Goal: Information Seeking & Learning: Learn about a topic

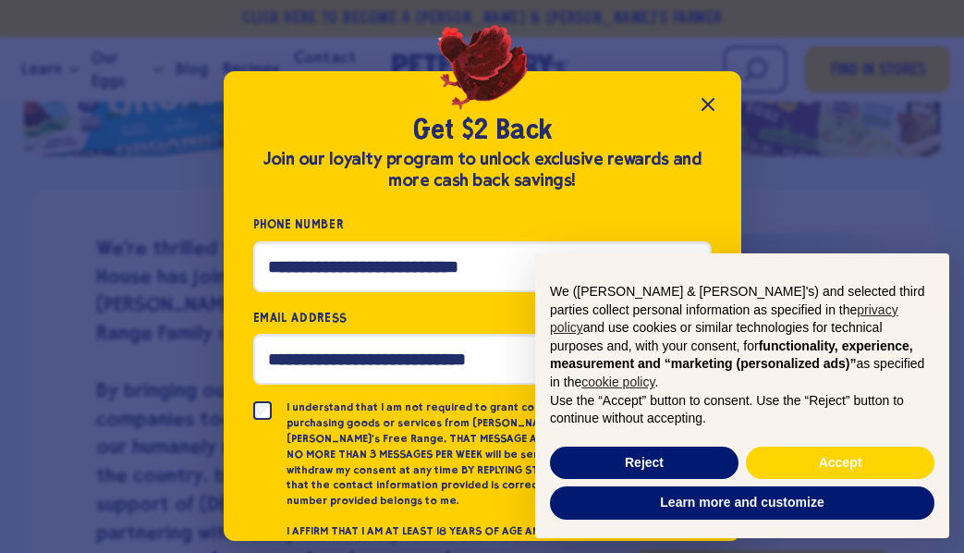
scroll to position [3, 0]
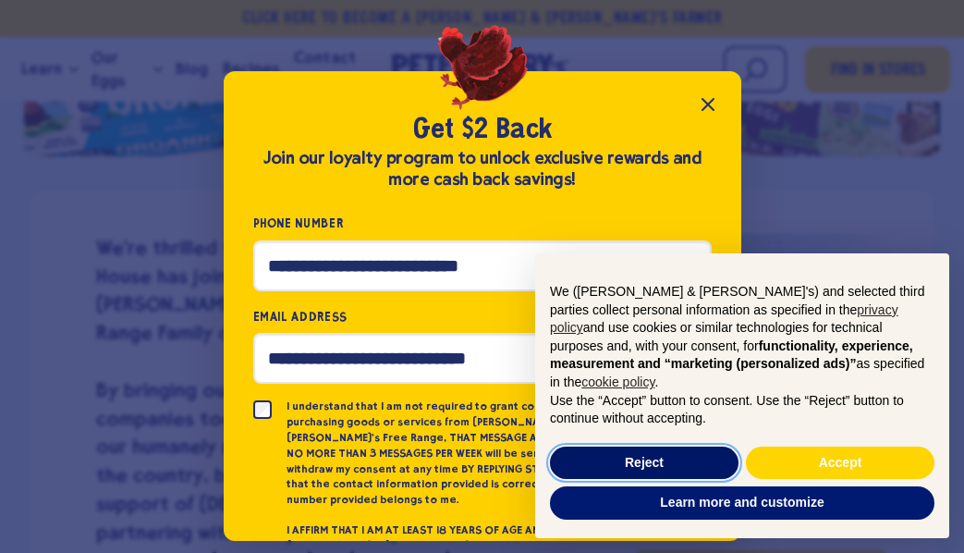
click at [637, 460] on button "Reject" at bounding box center [644, 463] width 189 height 33
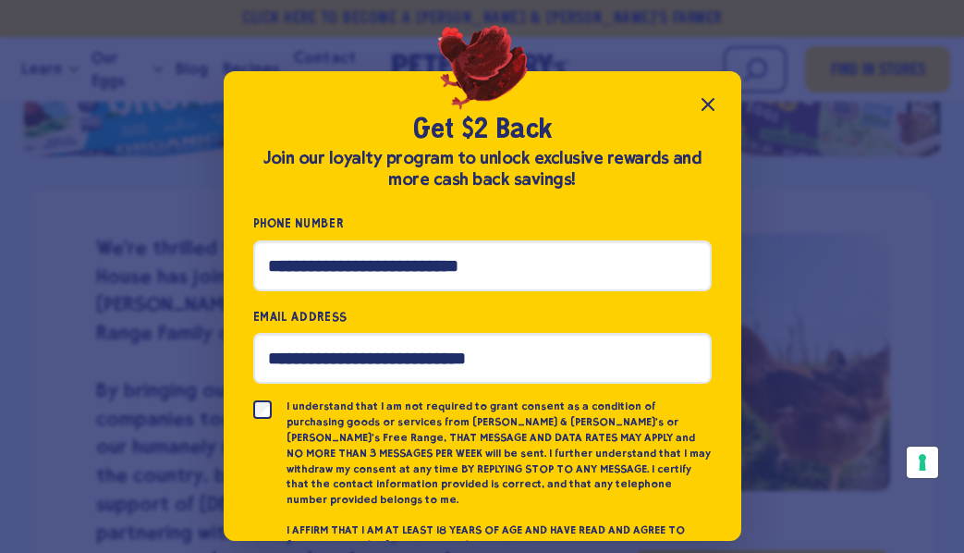
click at [711, 101] on icon "Close popup" at bounding box center [708, 104] width 11 height 11
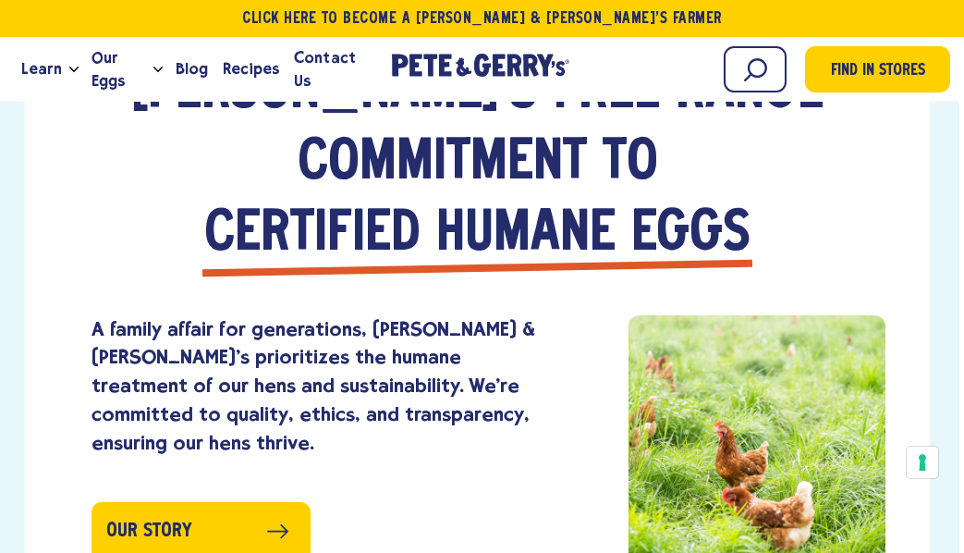
scroll to position [2217, 5]
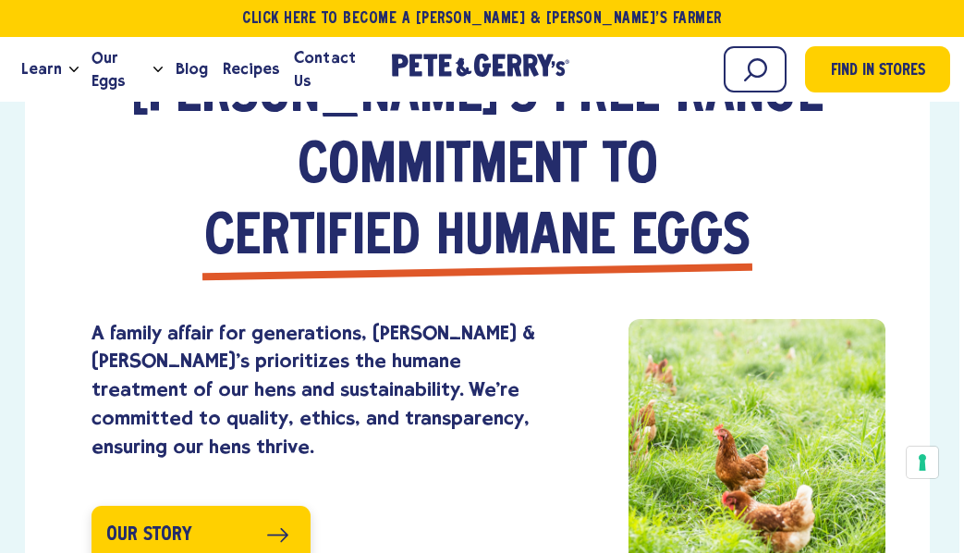
click at [273, 506] on link "Our Story" at bounding box center [201, 536] width 219 height 60
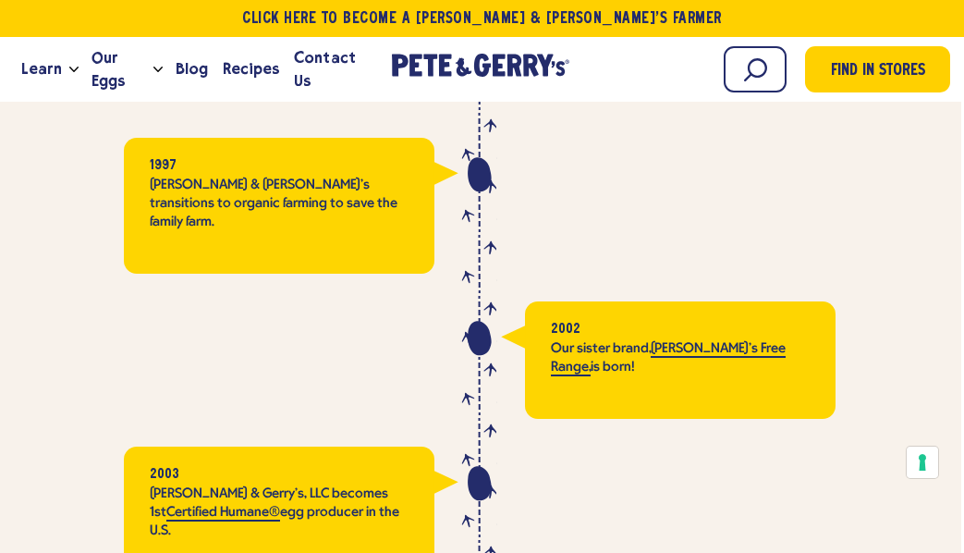
scroll to position [3496, 3]
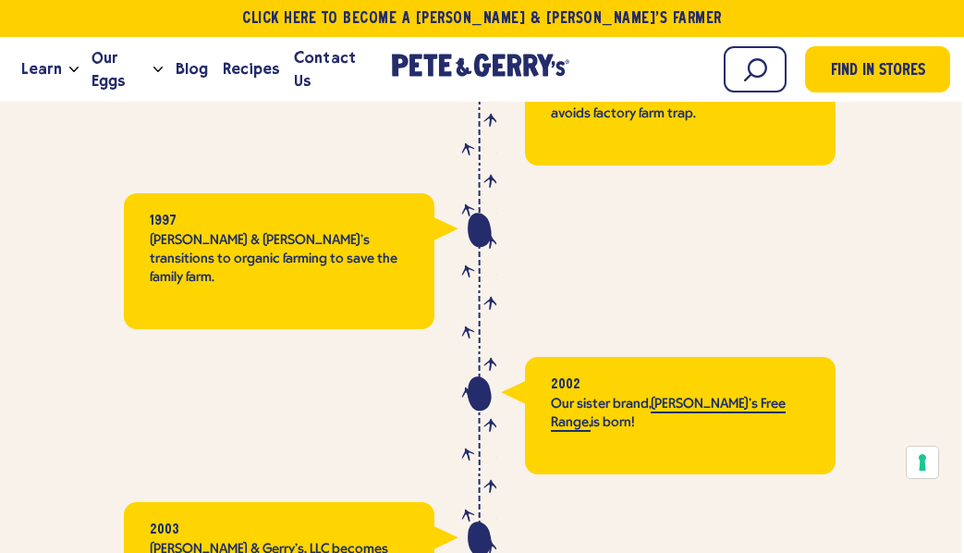
click at [699, 397] on link "Nellie's Free Range," at bounding box center [668, 414] width 235 height 35
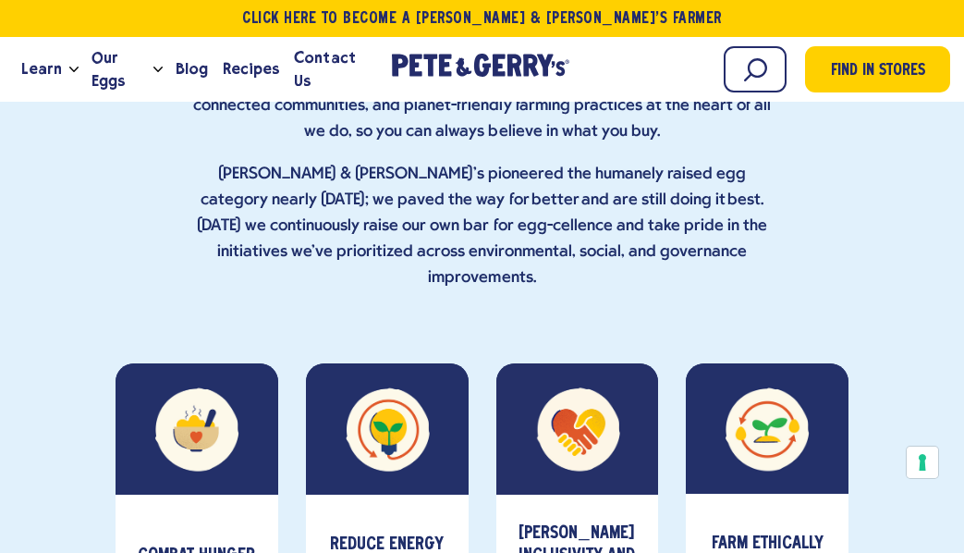
scroll to position [6628, 0]
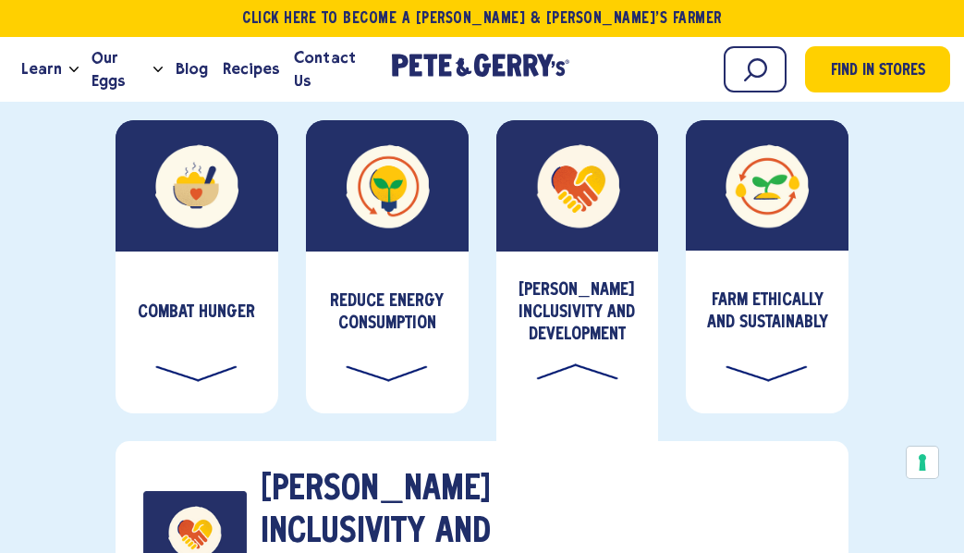
scroll to position [6868, 0]
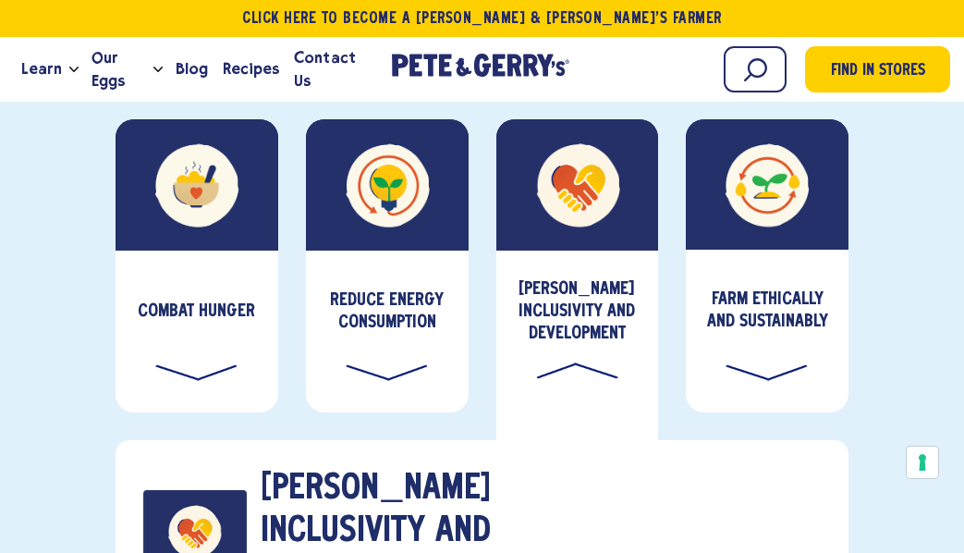
click at [579, 251] on div "Foster Inclusivity and Development" at bounding box center [578, 332] width 163 height 162
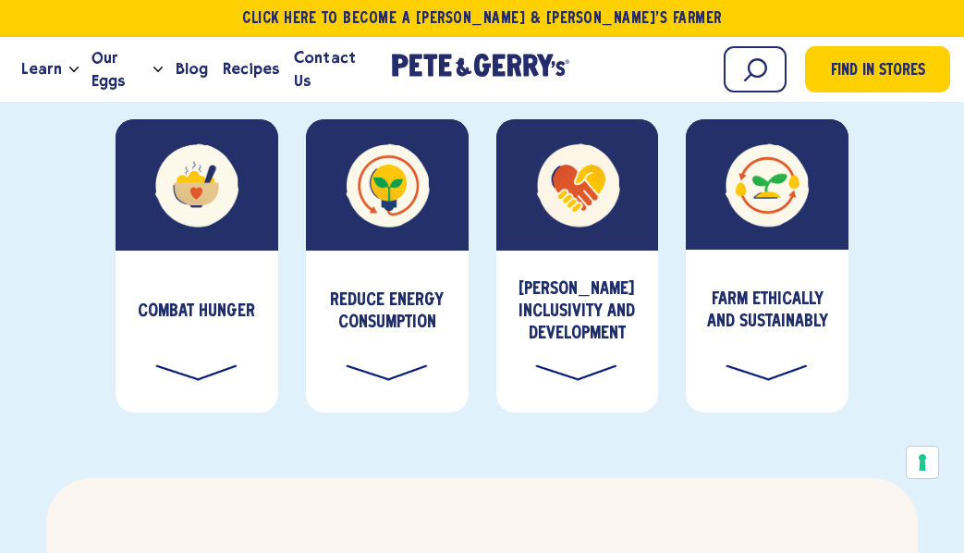
click at [388, 251] on div "Reduce Energy Consumption" at bounding box center [387, 332] width 163 height 162
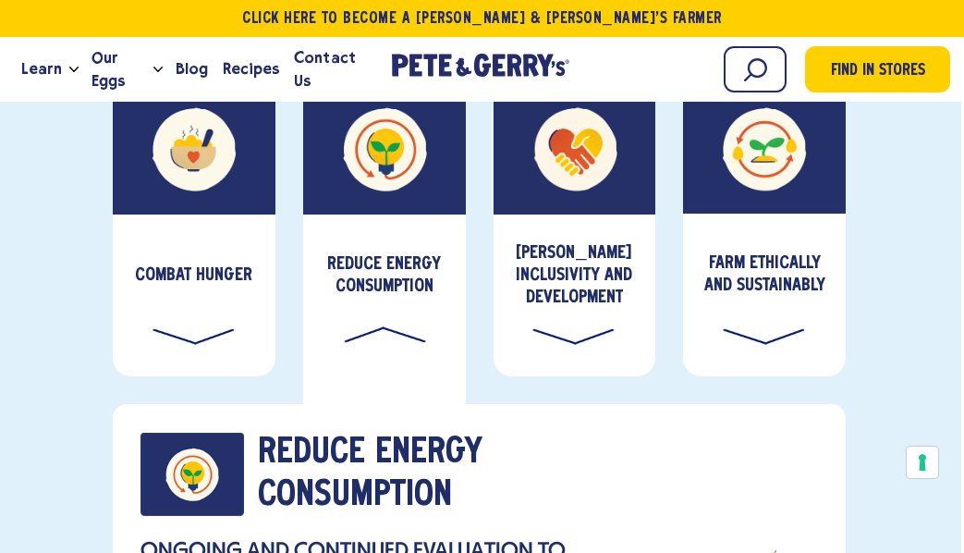
scroll to position [6889, 3]
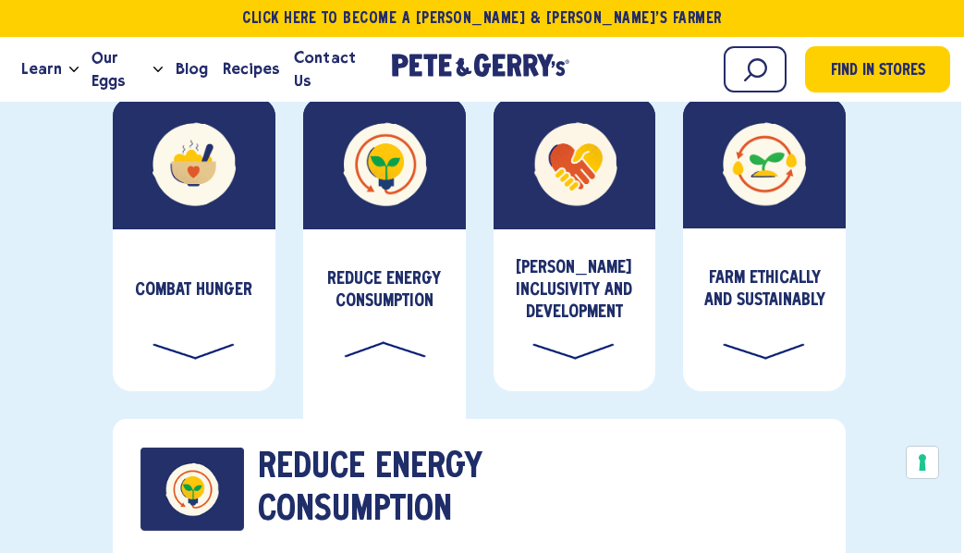
click at [379, 229] on div "Reduce Energy Consumption" at bounding box center [384, 310] width 163 height 162
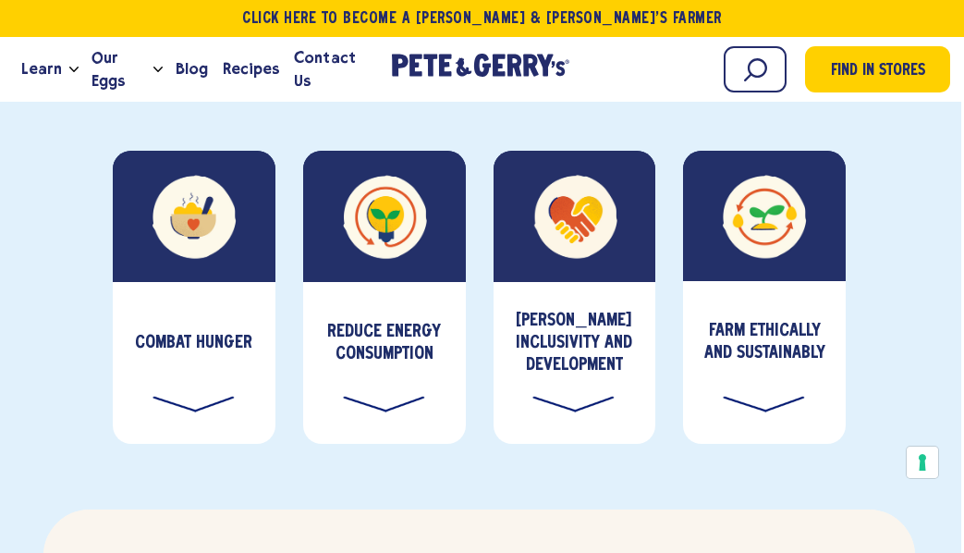
scroll to position [6829, 3]
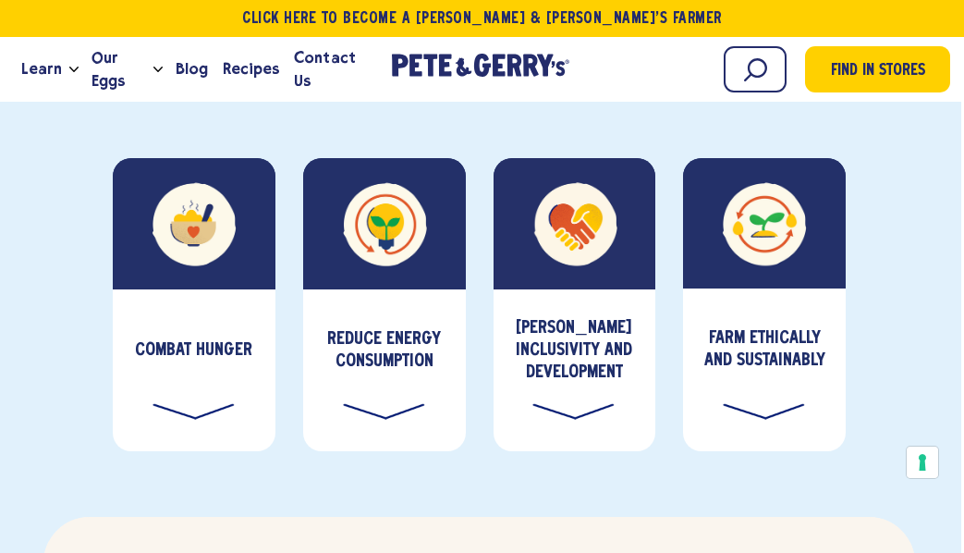
click at [762, 288] on div "Farm Ethically and Sustainably" at bounding box center [764, 369] width 163 height 162
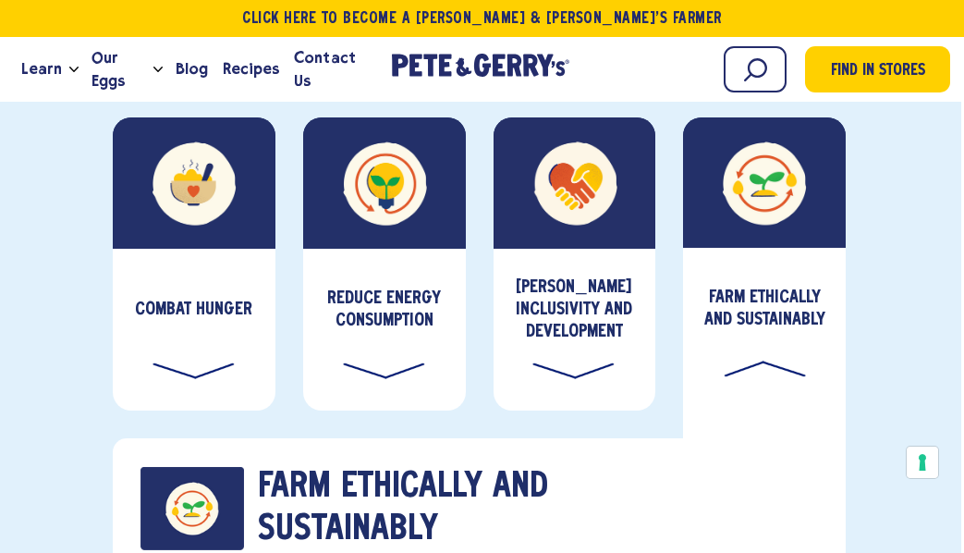
scroll to position [6863, 3]
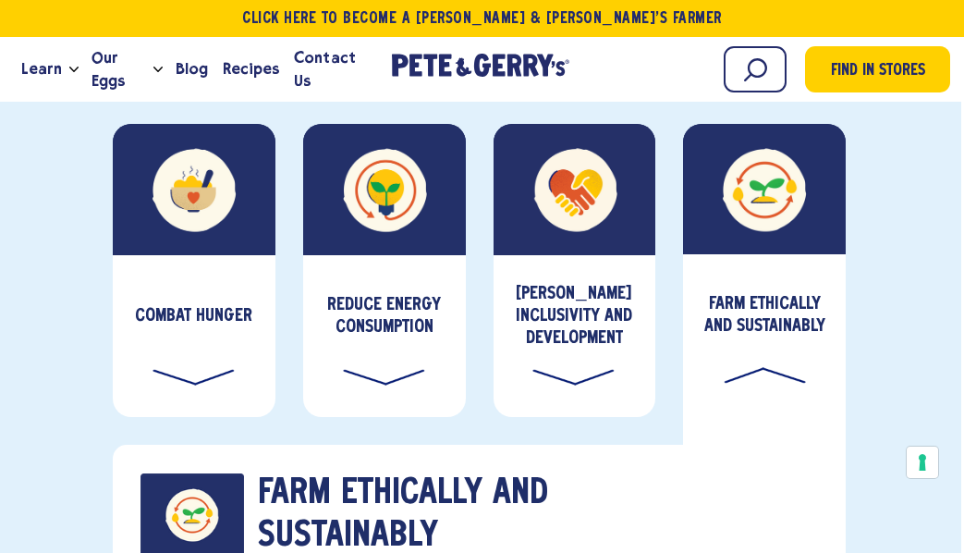
click at [760, 254] on div "Farm Ethically and Sustainably" at bounding box center [764, 335] width 163 height 162
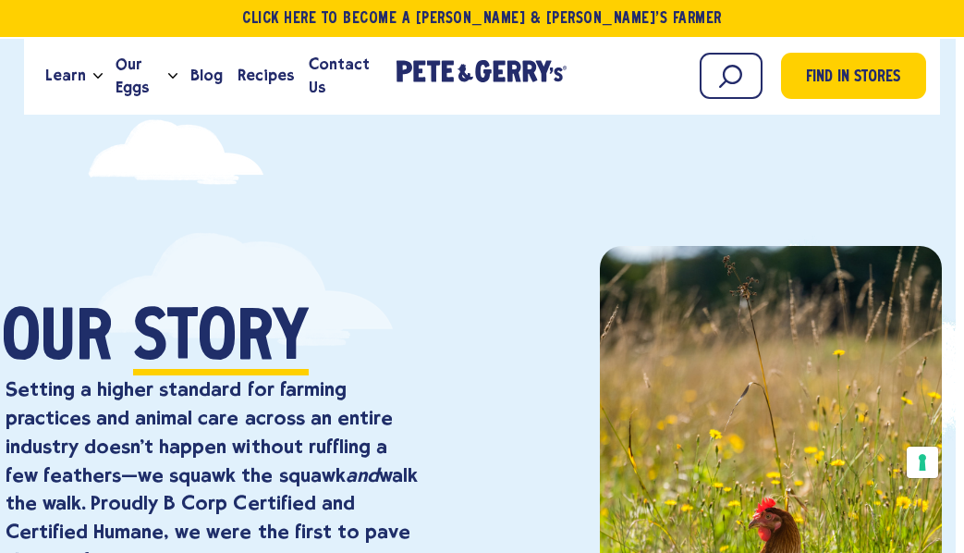
scroll to position [0, 8]
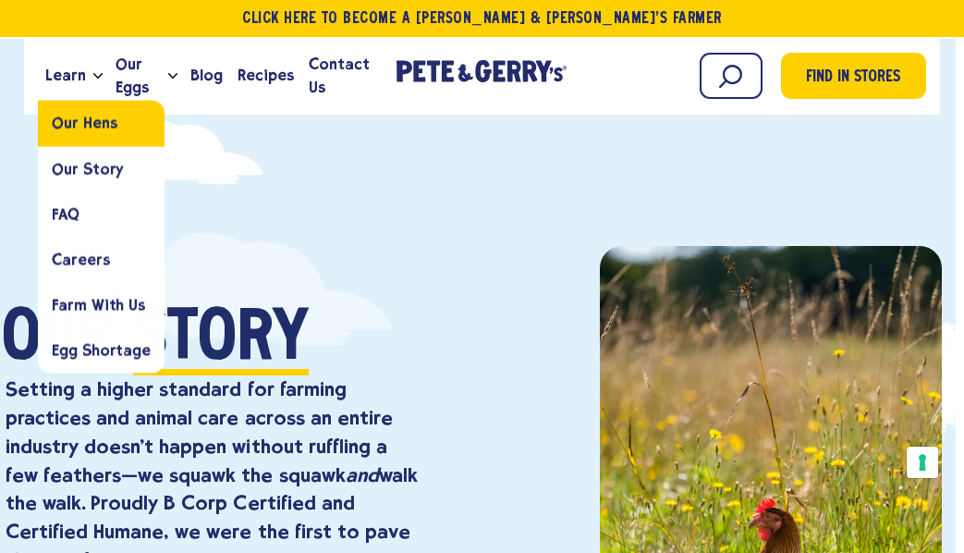
click at [92, 119] on span "Our Hens" at bounding box center [84, 124] width 65 height 18
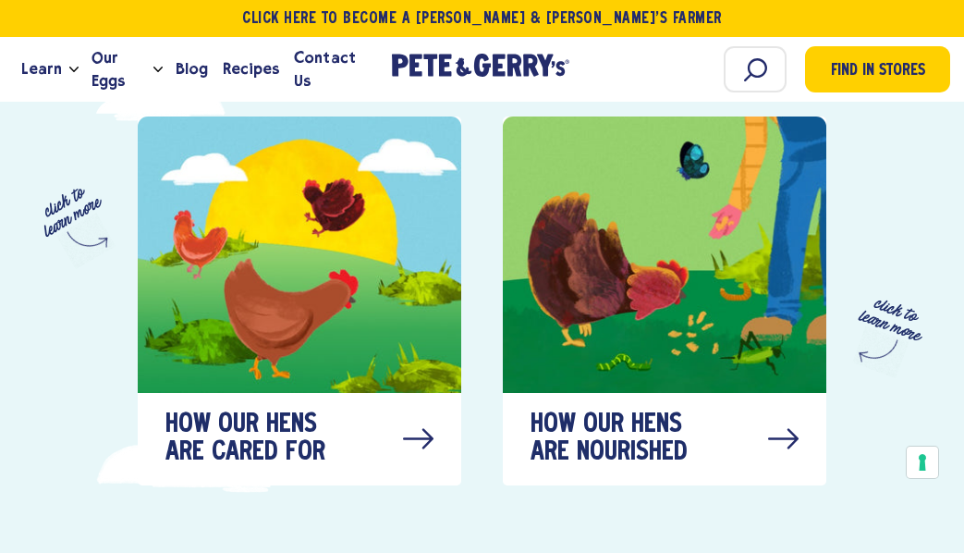
scroll to position [915, 0]
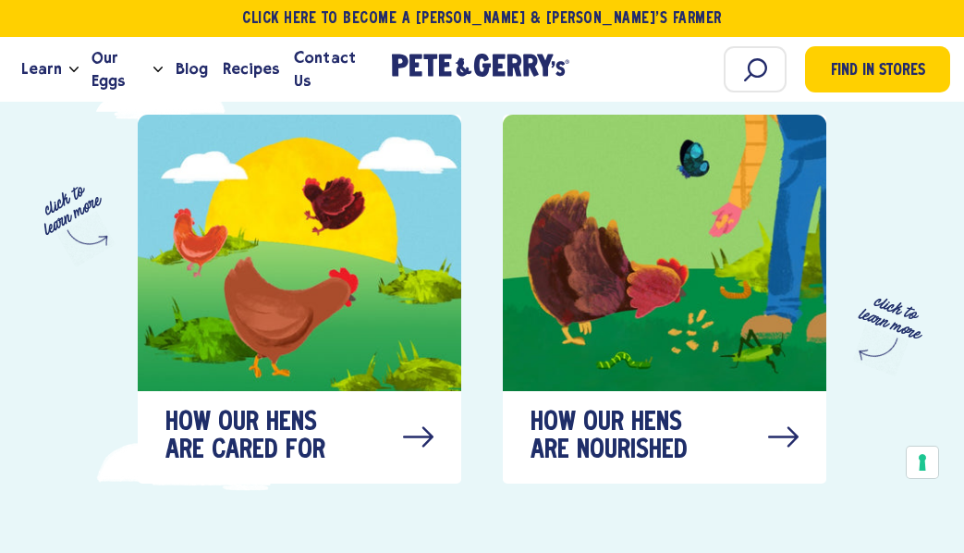
click at [423, 410] on icon at bounding box center [418, 437] width 31 height 55
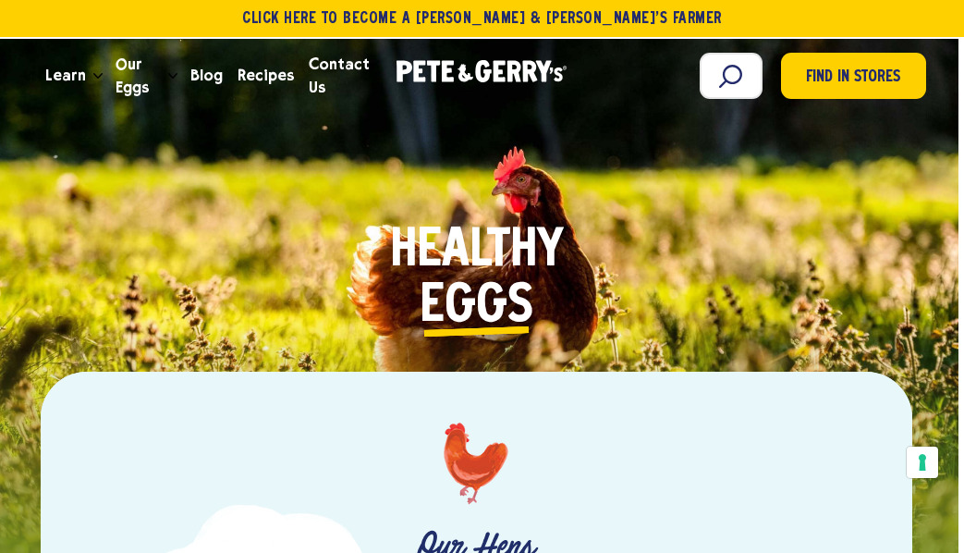
scroll to position [0, 6]
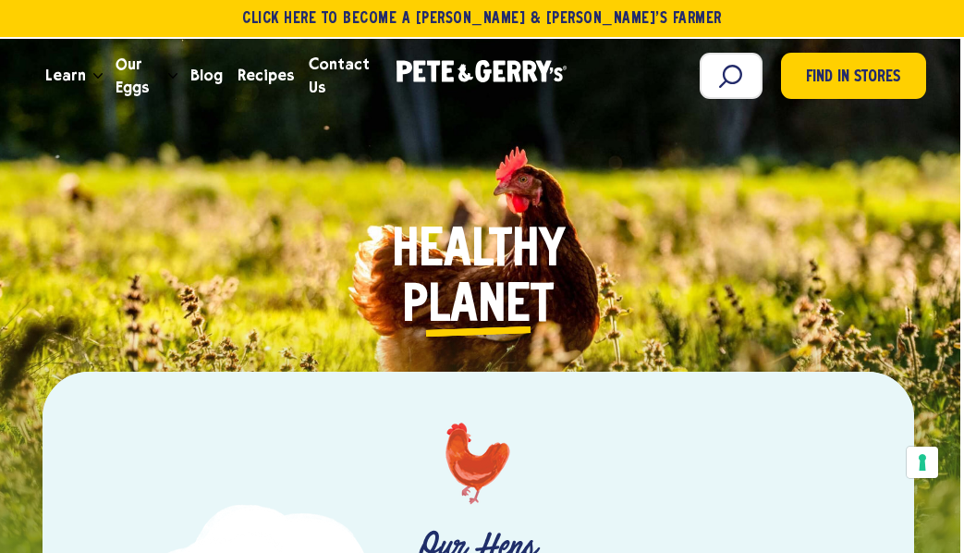
scroll to position [0, 4]
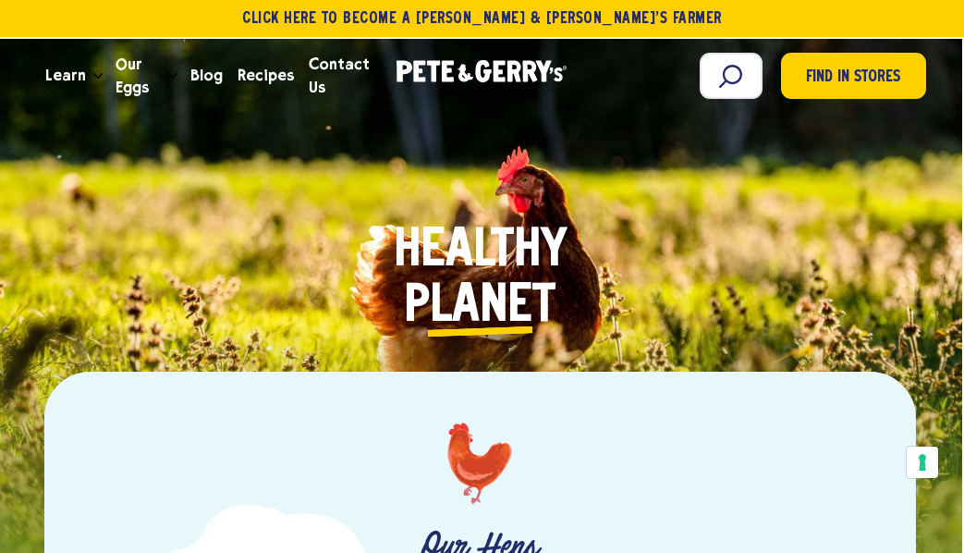
scroll to position [0, 2]
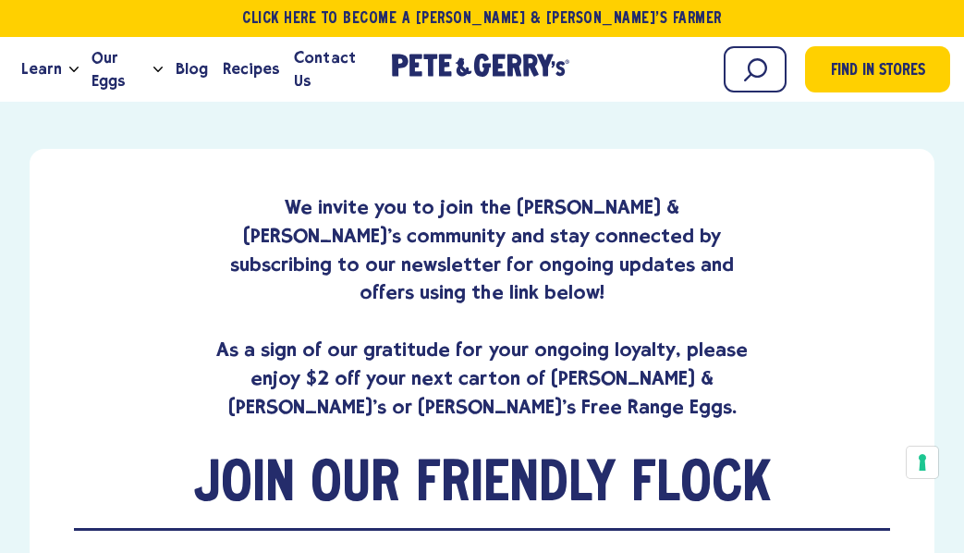
scroll to position [1213, 0]
